Goal: Navigation & Orientation: Find specific page/section

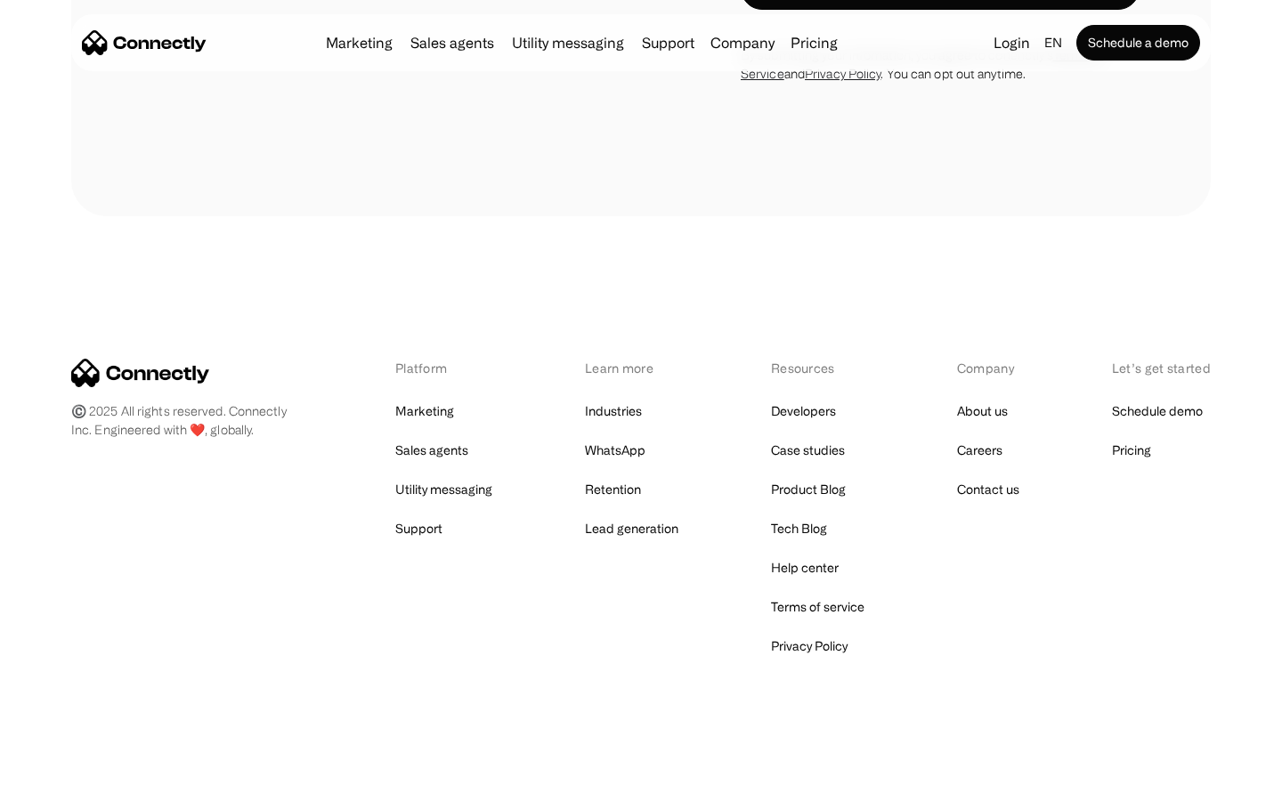
scroll to position [5438, 0]
